Goal: Navigation & Orientation: Find specific page/section

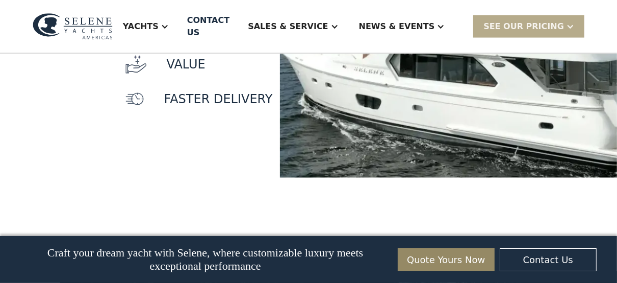
scroll to position [1102, 0]
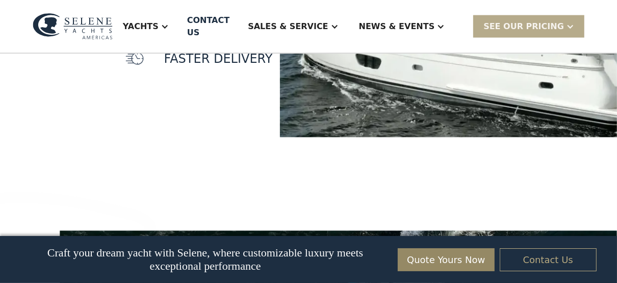
click at [535, 258] on link "Contact Us" at bounding box center [548, 259] width 97 height 23
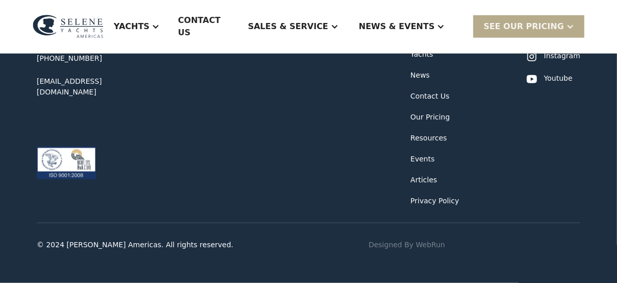
scroll to position [1061, 0]
click at [132, 97] on div "[EMAIL_ADDRESS][DOMAIN_NAME]" at bounding box center [98, 86] width 122 height 21
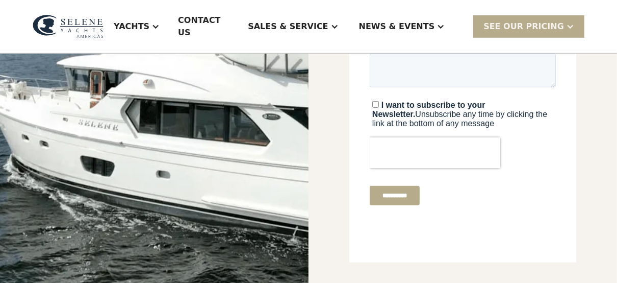
scroll to position [245, 0]
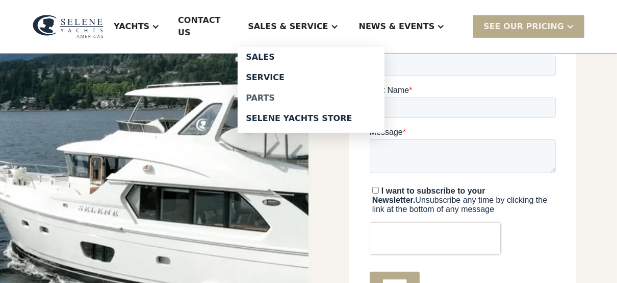
click at [295, 102] on div "Parts" at bounding box center [311, 98] width 131 height 8
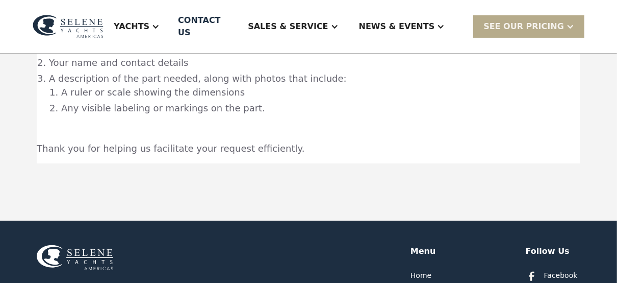
scroll to position [163, 0]
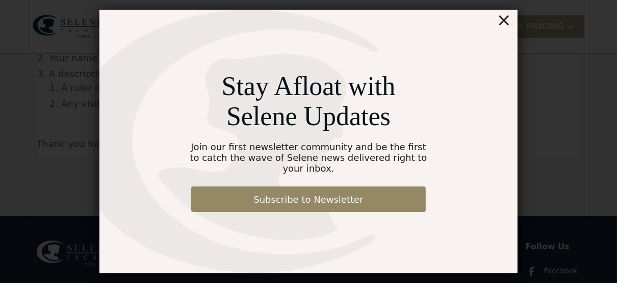
click at [506, 26] on div "×" at bounding box center [504, 20] width 15 height 20
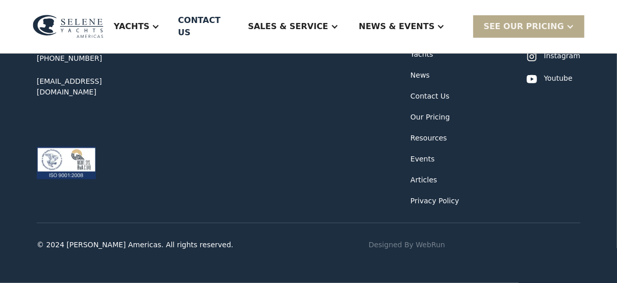
scroll to position [408, 0]
click at [182, 39] on div "Contact US" at bounding box center [204, 26] width 52 height 24
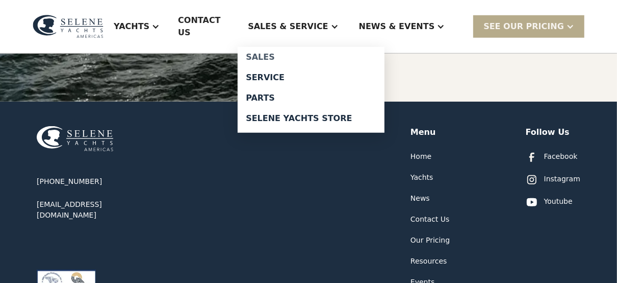
scroll to position [530, 0]
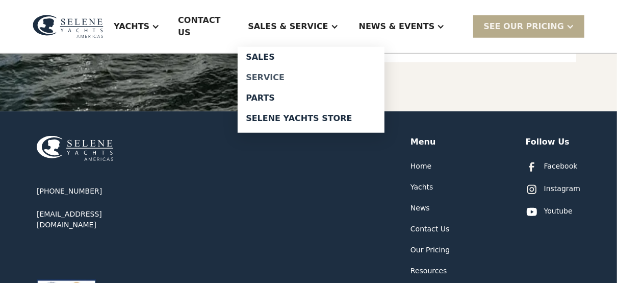
click at [289, 82] on div "Service" at bounding box center [311, 77] width 131 height 8
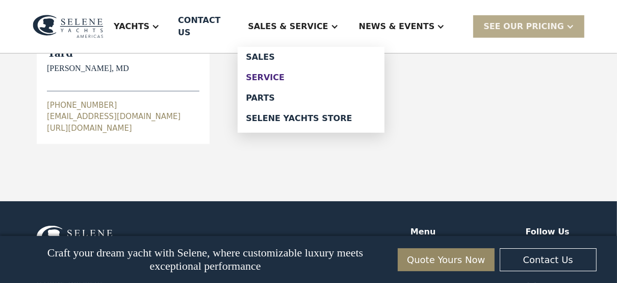
scroll to position [505, 0]
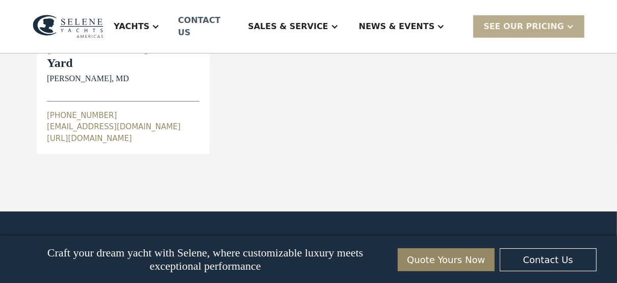
click at [178, 39] on div "Contact US" at bounding box center [204, 26] width 52 height 24
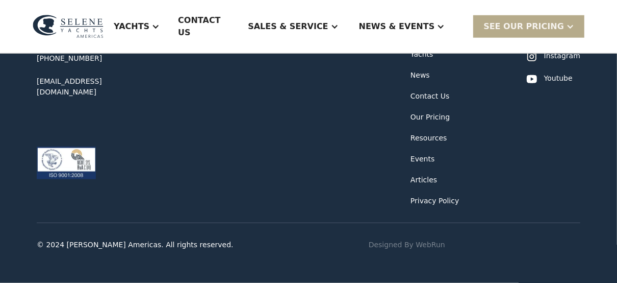
scroll to position [1566, 0]
click at [411, 143] on div "Resources" at bounding box center [429, 138] width 37 height 11
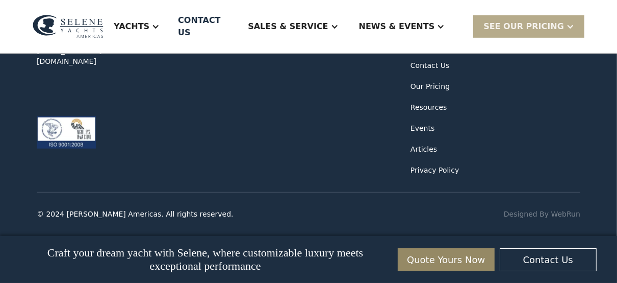
scroll to position [7561, 0]
click at [556, 261] on link "Contact Us" at bounding box center [548, 259] width 97 height 23
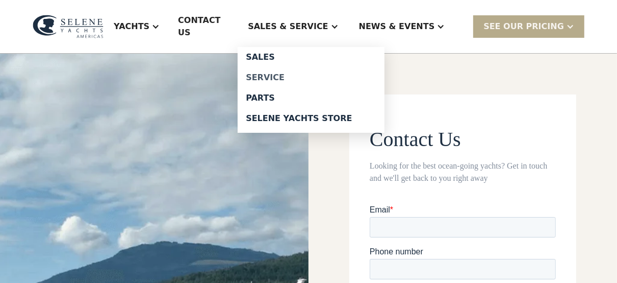
click at [303, 82] on div "Service" at bounding box center [311, 77] width 131 height 8
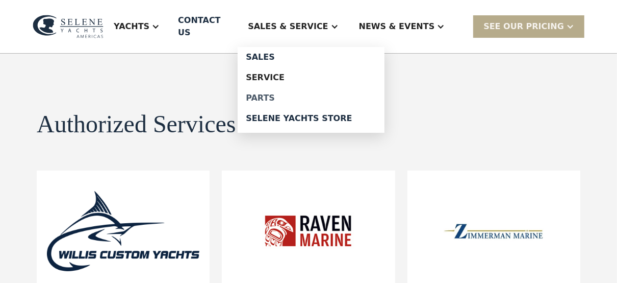
click at [292, 102] on div "Parts" at bounding box center [311, 98] width 131 height 8
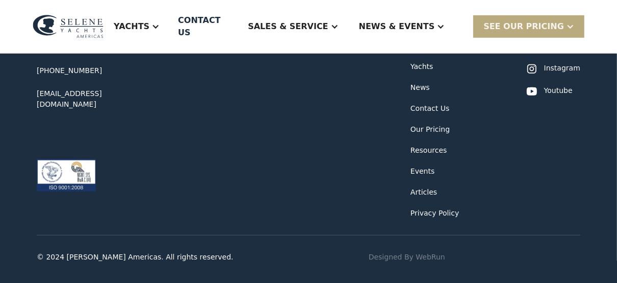
scroll to position [405, 0]
